Goal: Information Seeking & Learning: Compare options

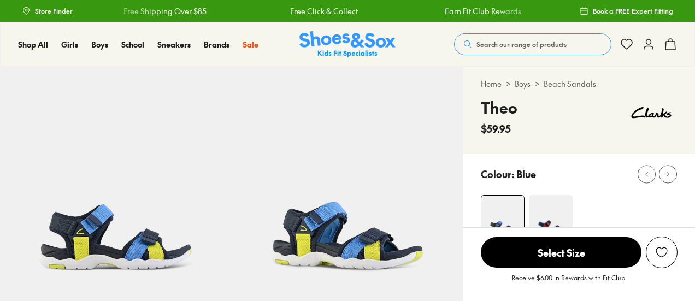
select select "*"
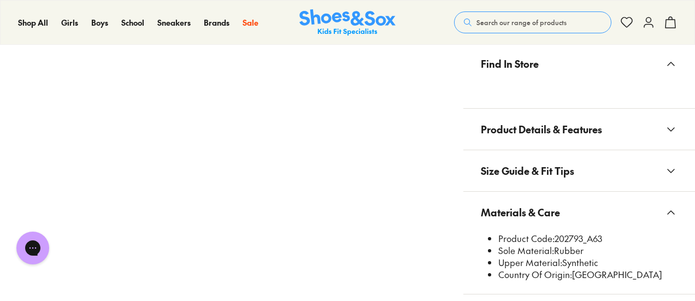
scroll to position [732, 0]
click at [615, 234] on li "Product Code: 202793_A63" at bounding box center [587, 238] width 179 height 12
drag, startPoint x: 604, startPoint y: 236, endPoint x: 555, endPoint y: 236, distance: 48.6
click at [555, 236] on li "Product Code: 202793_A63" at bounding box center [587, 238] width 179 height 12
copy li "202793_A63"
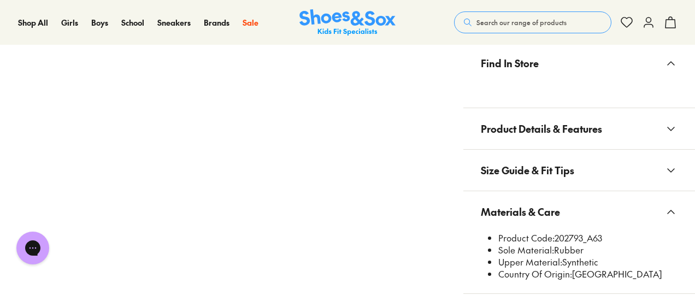
click at [507, 22] on span "Search our range of products" at bounding box center [521, 22] width 90 height 10
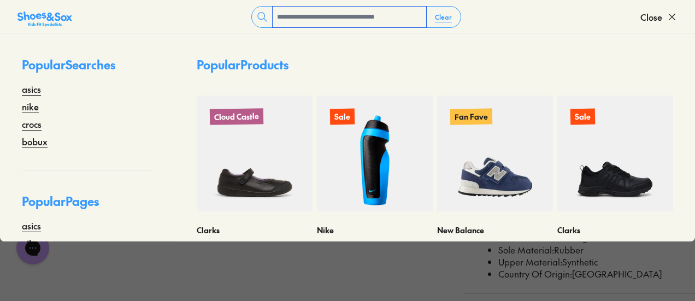
paste input "**********"
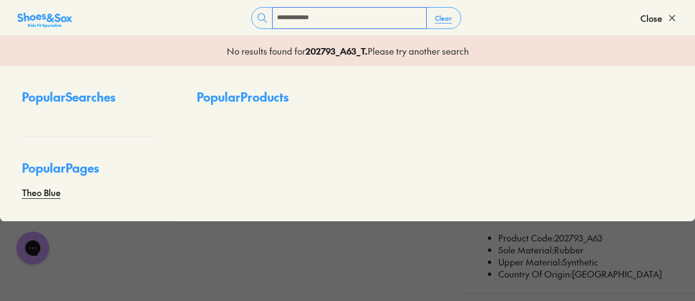
scroll to position [0, 0]
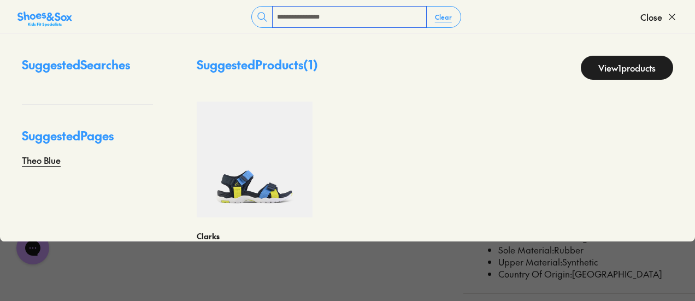
paste input "**********"
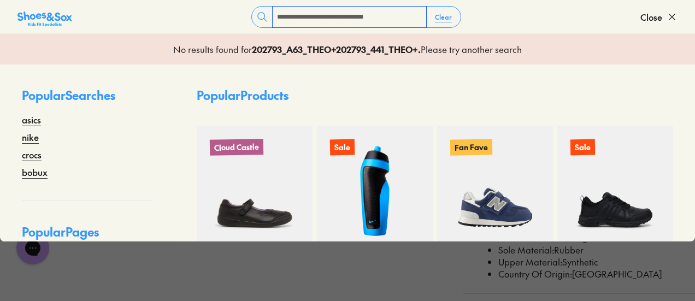
paste input "**********"
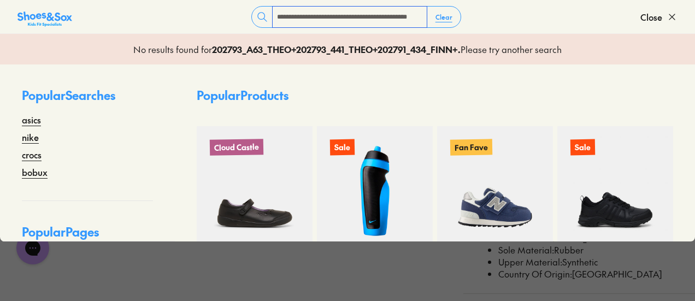
scroll to position [732, 0]
paste input "**********"
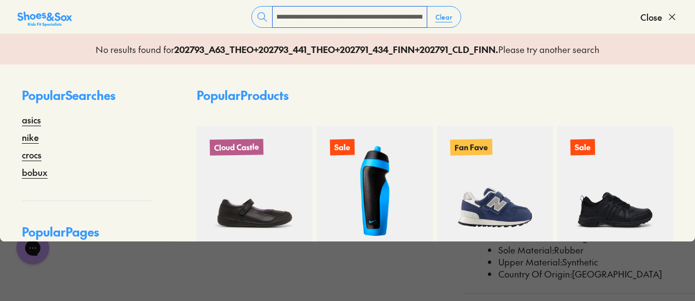
scroll to position [0, 0]
drag, startPoint x: 421, startPoint y: 16, endPoint x: 260, endPoint y: 16, distance: 161.1
click at [260, 16] on div "**********" at bounding box center [356, 17] width 210 height 22
type input "**********"
click at [663, 17] on button "Close" at bounding box center [658, 17] width 37 height 24
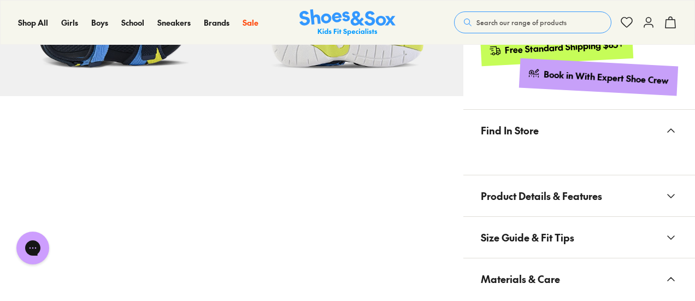
scroll to position [717, 0]
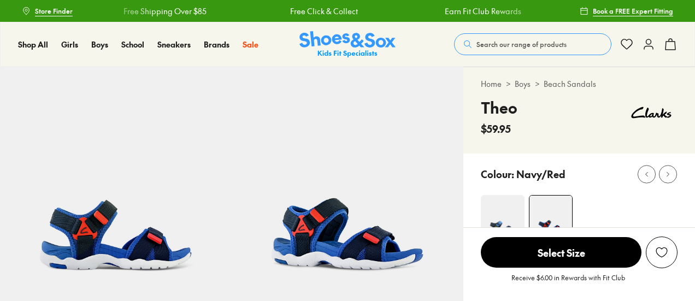
select select "*"
click at [548, 81] on link "Beach Sandals" at bounding box center [569, 83] width 52 height 11
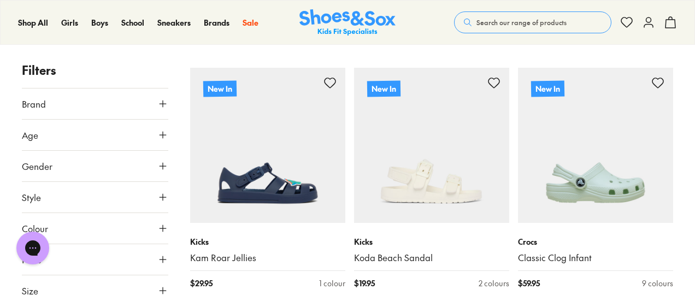
scroll to position [401, 0]
click at [159, 104] on icon at bounding box center [162, 103] width 11 height 11
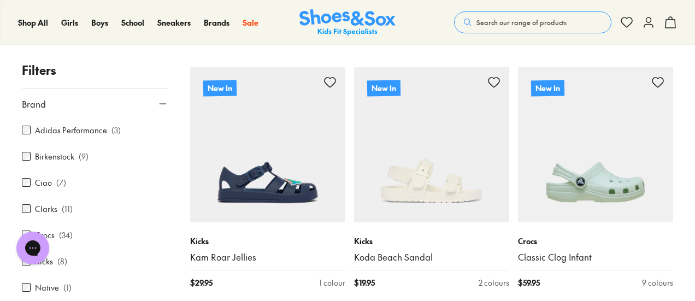
click at [43, 211] on label "Clarks" at bounding box center [46, 208] width 22 height 11
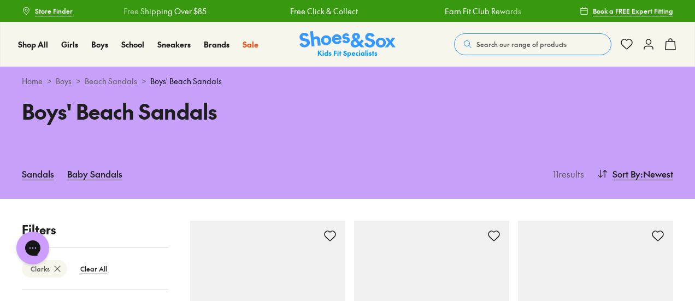
type input "***"
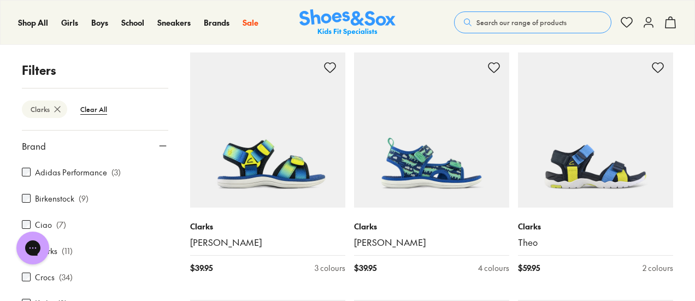
scroll to position [200, 0]
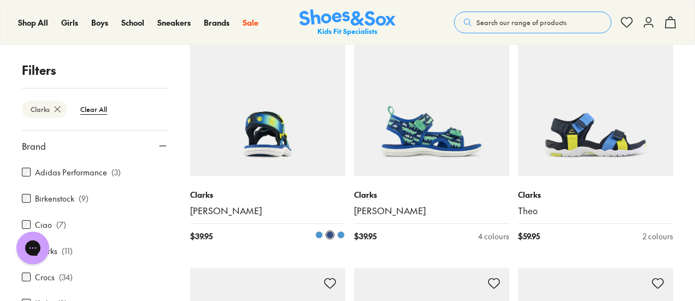
click at [312, 133] on img at bounding box center [267, 98] width 155 height 155
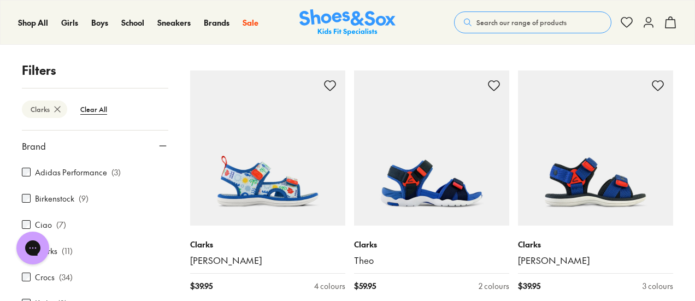
scroll to position [408, 0]
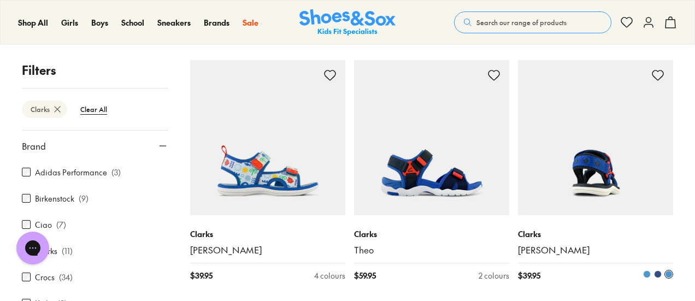
click at [617, 149] on img at bounding box center [595, 137] width 155 height 155
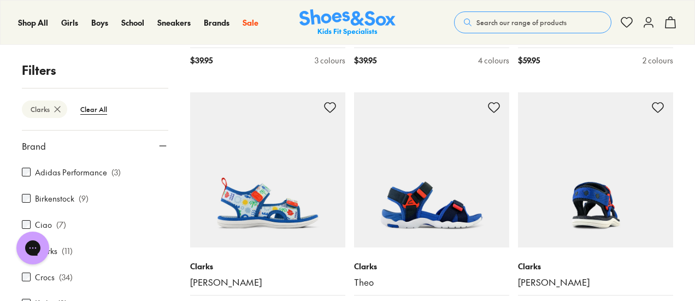
scroll to position [437, 0]
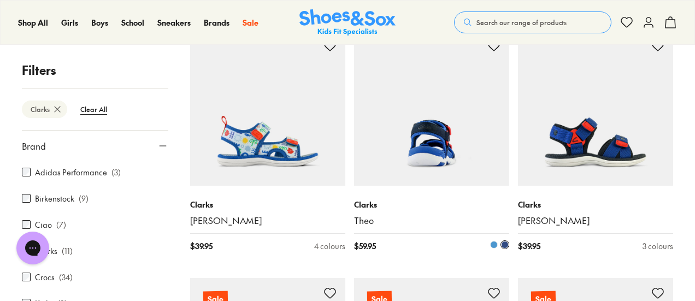
click at [447, 134] on img at bounding box center [431, 108] width 155 height 155
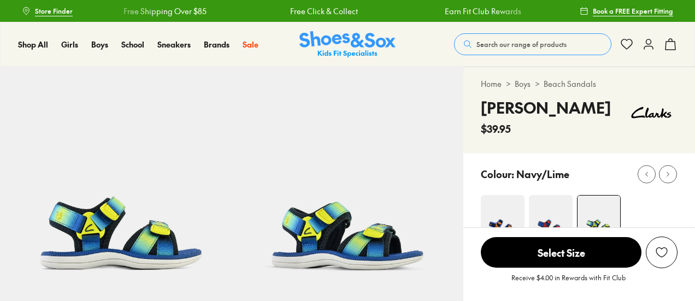
select select "*"
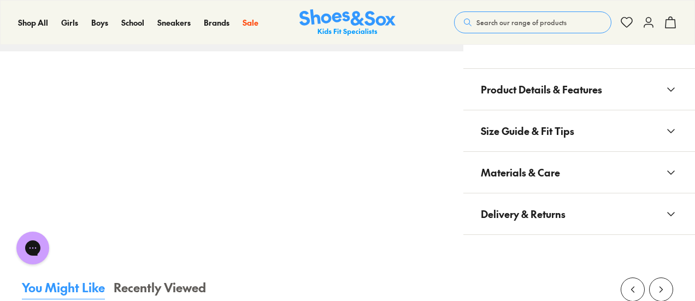
scroll to position [766, 0]
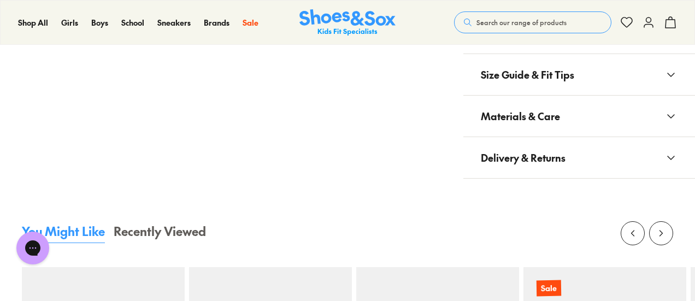
click at [571, 96] on button "Materials & Care" at bounding box center [579, 116] width 232 height 41
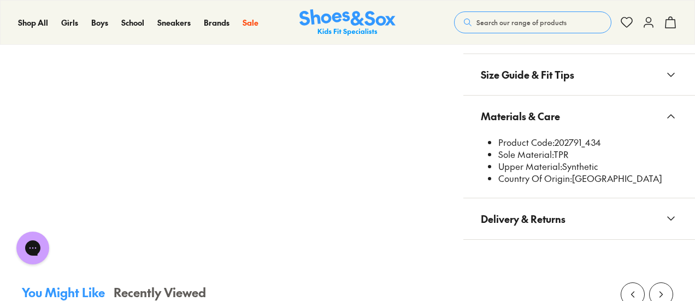
drag, startPoint x: 601, startPoint y: 140, endPoint x: 555, endPoint y: 141, distance: 45.9
click at [555, 141] on li "Product Code: 202791_434" at bounding box center [587, 143] width 179 height 12
copy li "202791_434"
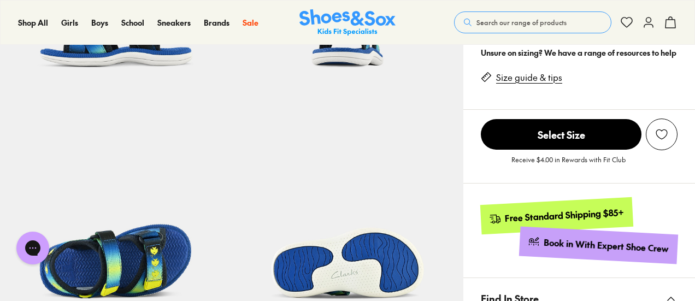
scroll to position [451, 0]
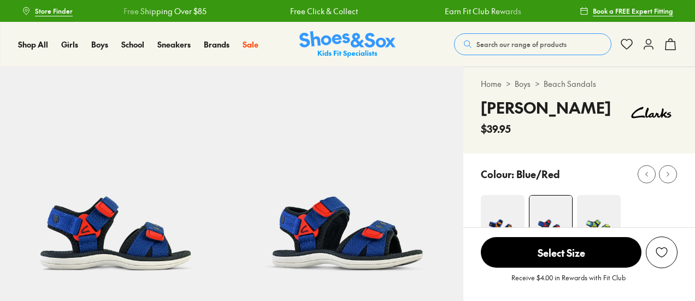
select select "*"
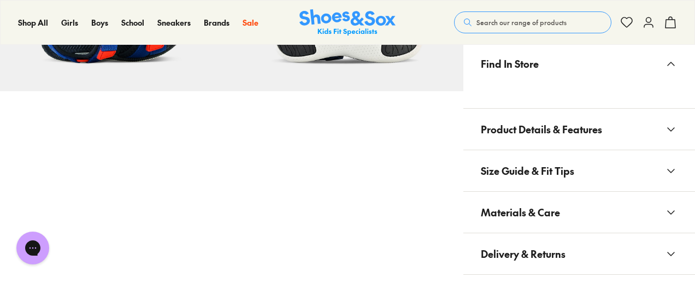
scroll to position [671, 0]
click at [587, 215] on button "Materials & Care" at bounding box center [579, 211] width 232 height 41
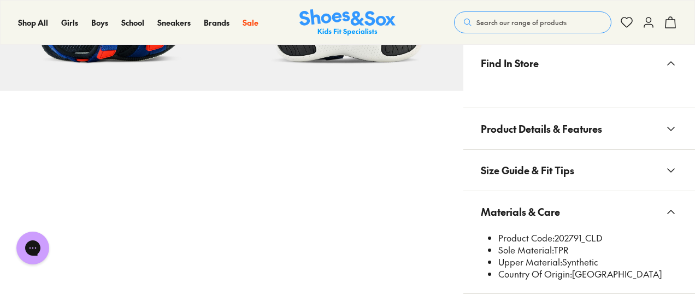
drag, startPoint x: 603, startPoint y: 235, endPoint x: 556, endPoint y: 239, distance: 47.1
click at [556, 239] on li "Product Code: 202791_CLD" at bounding box center [587, 238] width 179 height 12
copy li "202791_CLD"
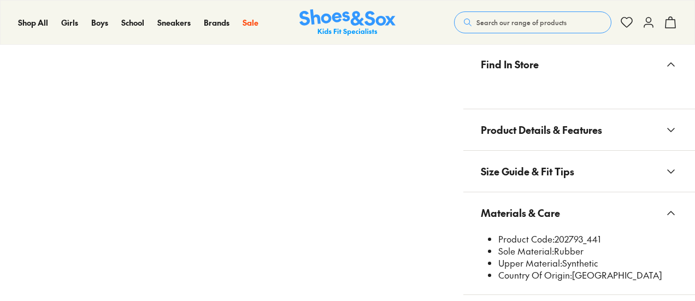
scroll to position [731, 0]
select select "*"
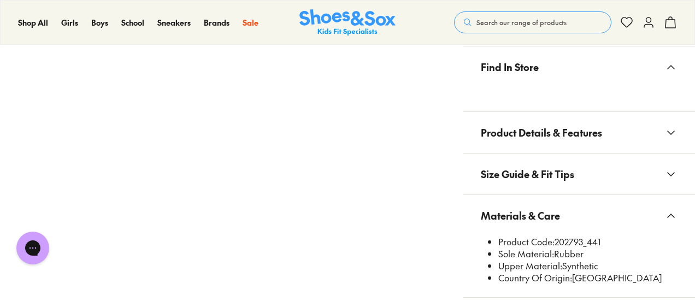
scroll to position [0, 0]
drag, startPoint x: 601, startPoint y: 238, endPoint x: 556, endPoint y: 239, distance: 45.3
click at [556, 239] on li "Product Code: 202793_441" at bounding box center [587, 242] width 179 height 12
copy li "202793_441"
